Goal: Information Seeking & Learning: Learn about a topic

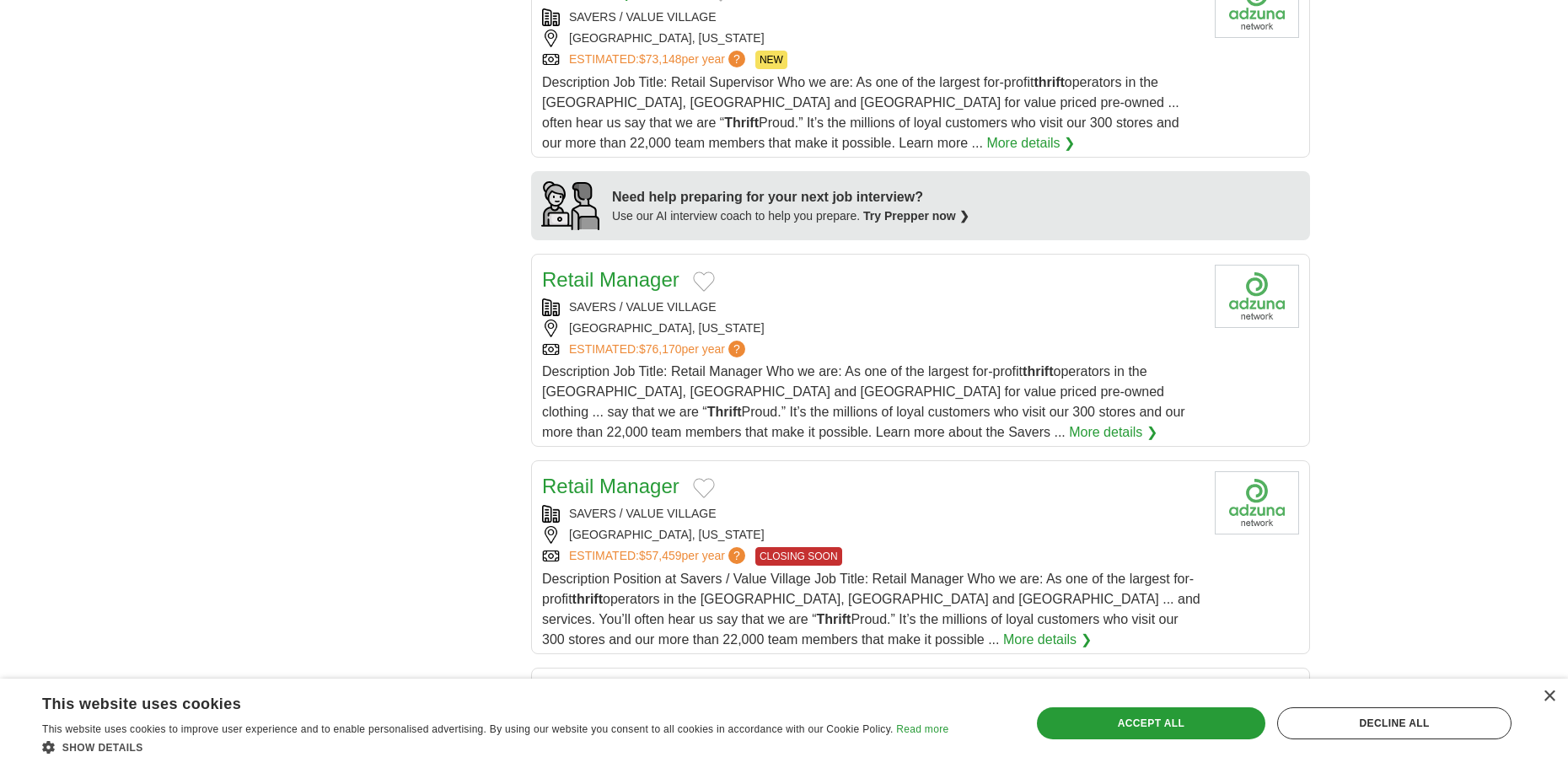
scroll to position [1264, 0]
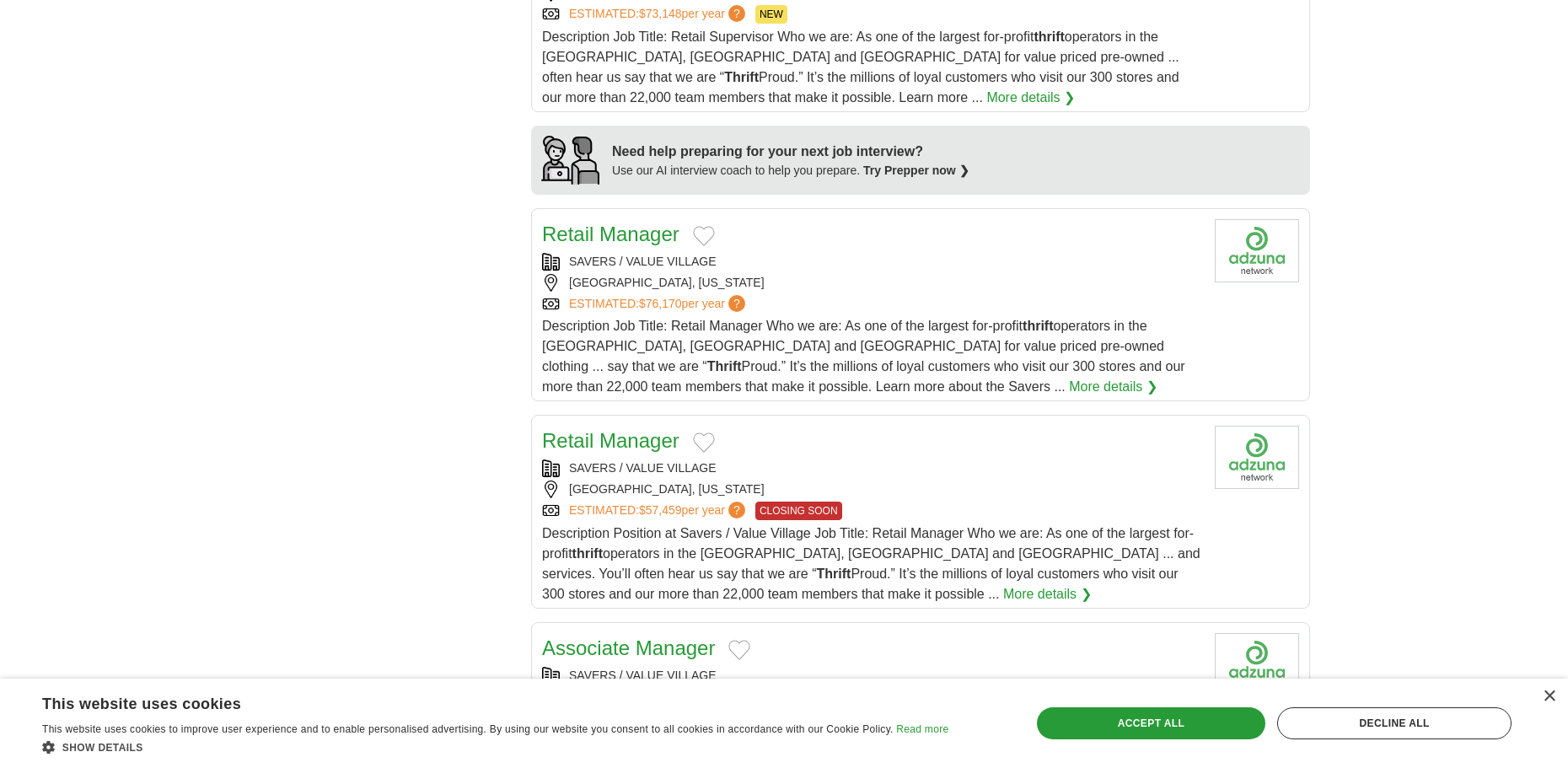
click at [1003, 588] on link "More details ❯" at bounding box center [1047, 594] width 89 height 21
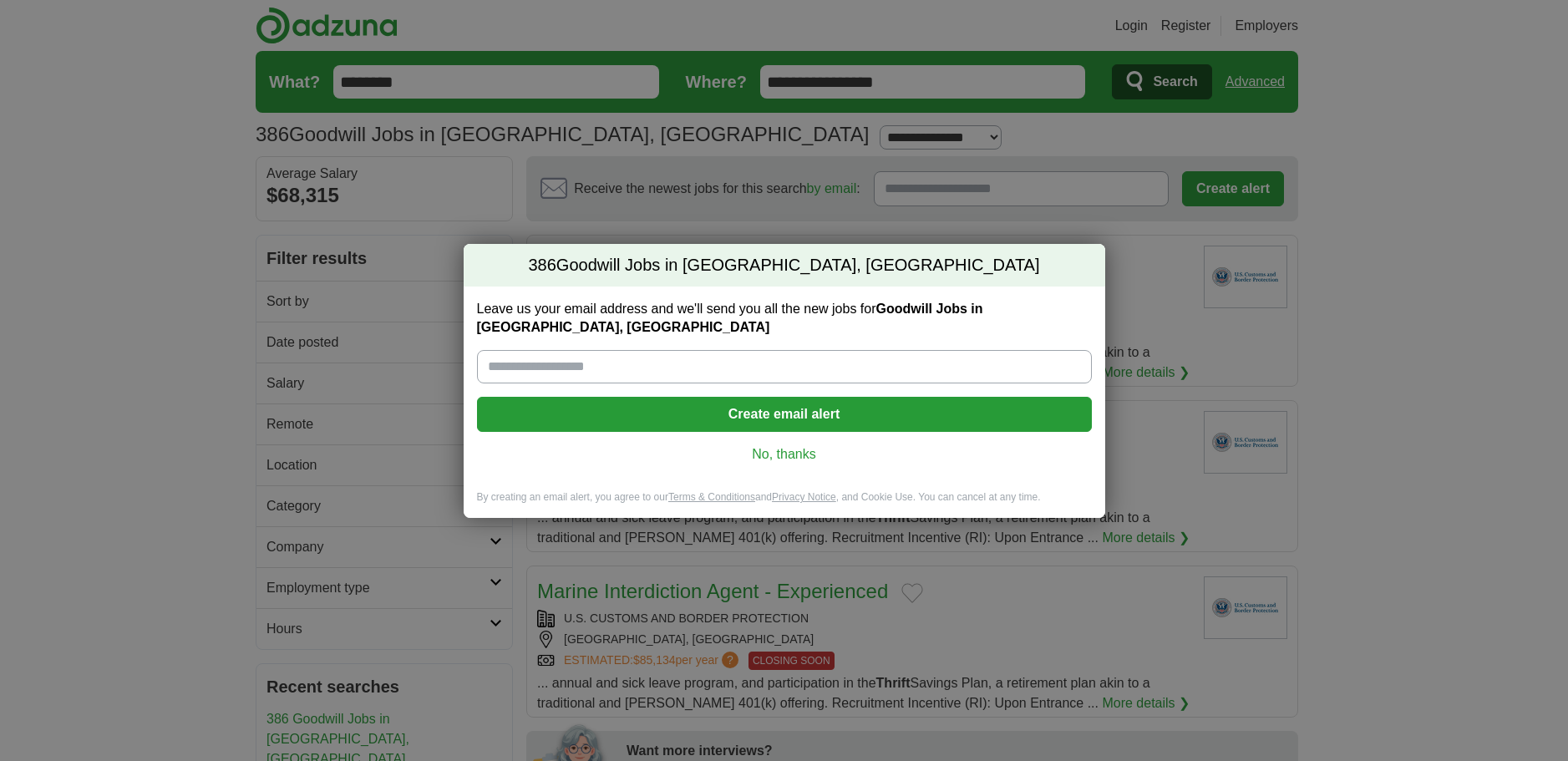
click at [559, 358] on input "Leave us your email address and we'll send you all the new jobs for Goodwill Jo…" at bounding box center [784, 367] width 615 height 34
type input "**********"
click at [800, 460] on link "No, thanks" at bounding box center [784, 454] width 588 height 19
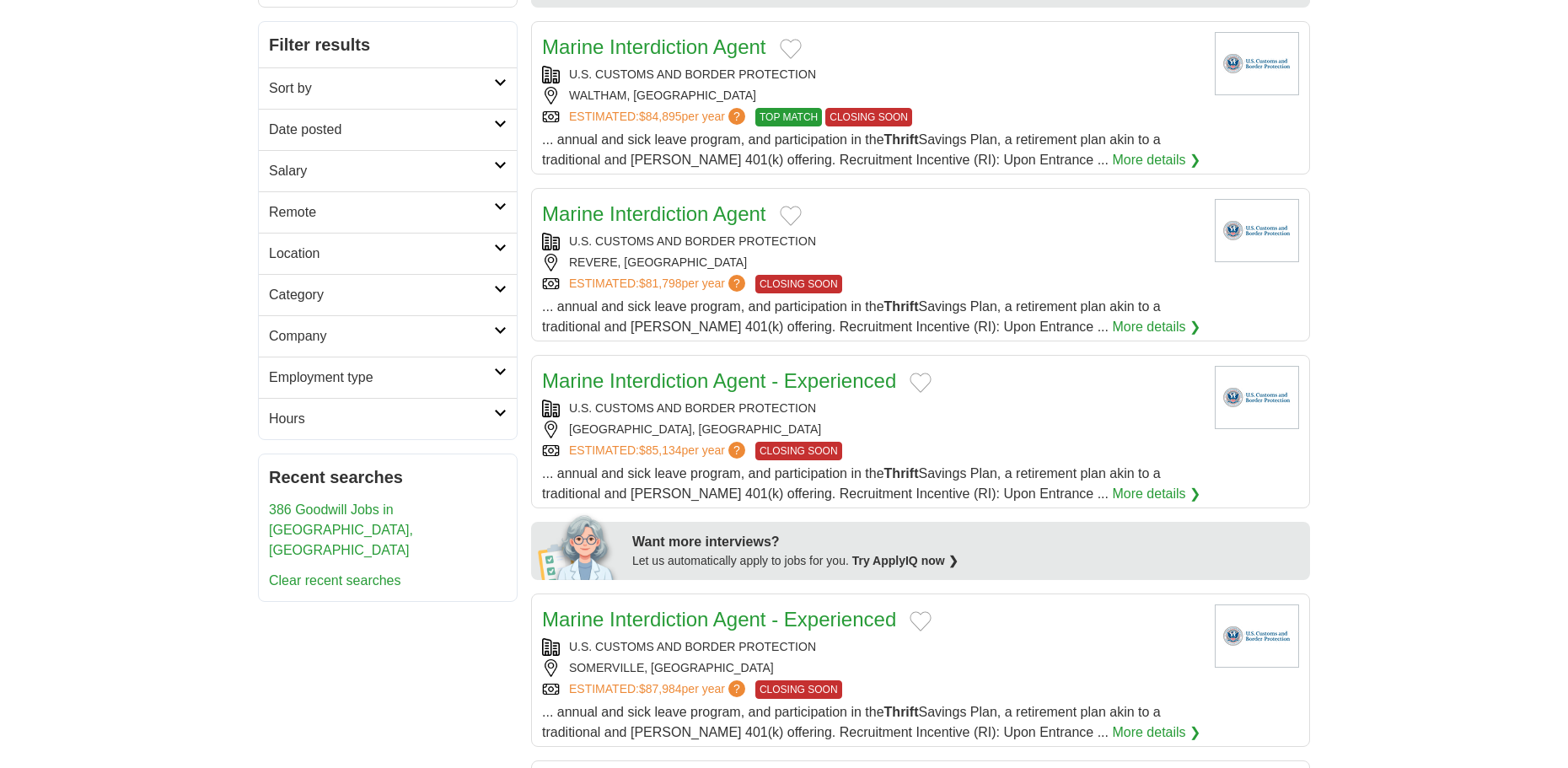
scroll to position [253, 0]
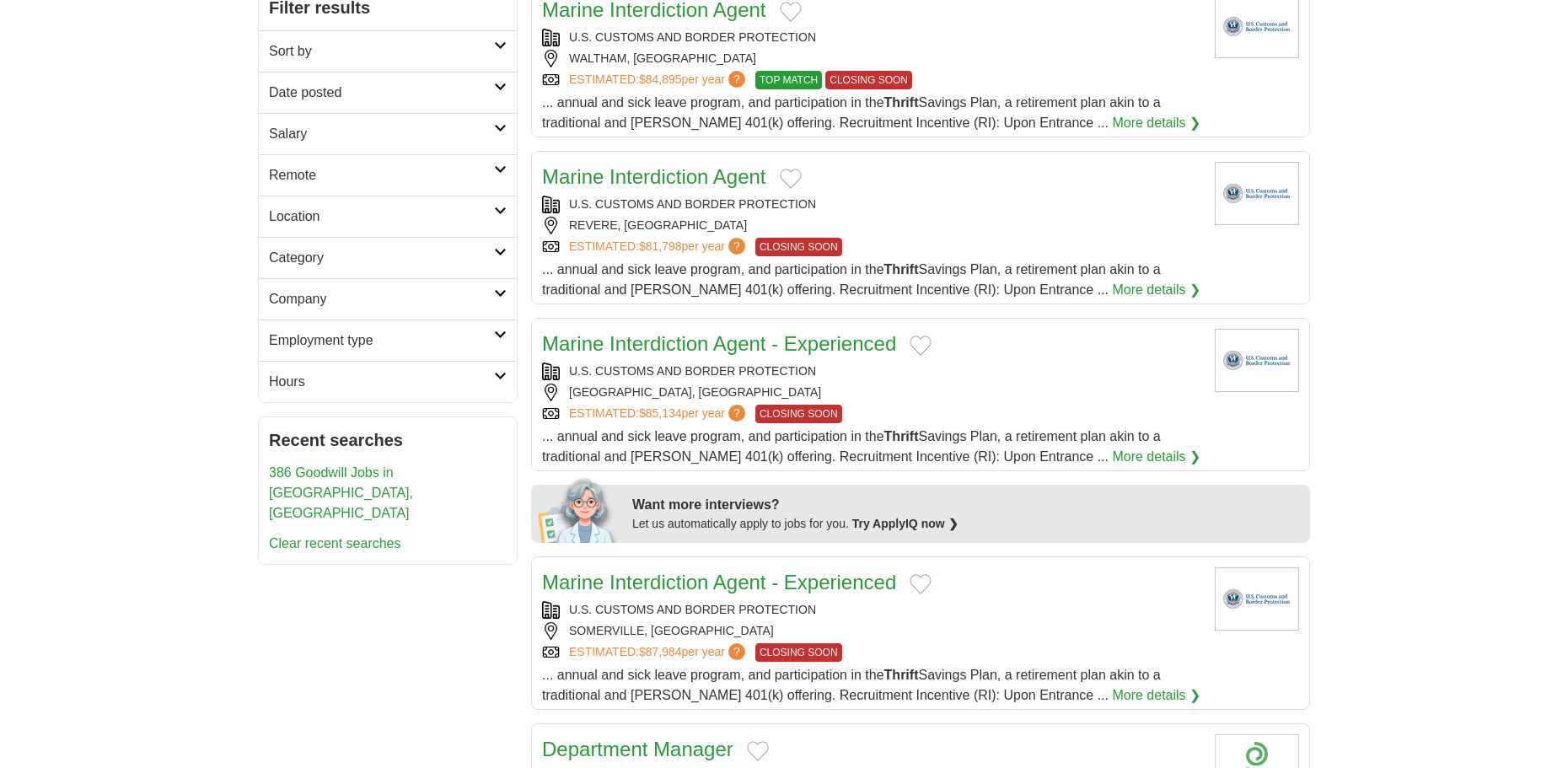
click at [927, 522] on link "Try ApplyIQ now ❯" at bounding box center [906, 523] width 106 height 13
